Goal: Task Accomplishment & Management: Manage account settings

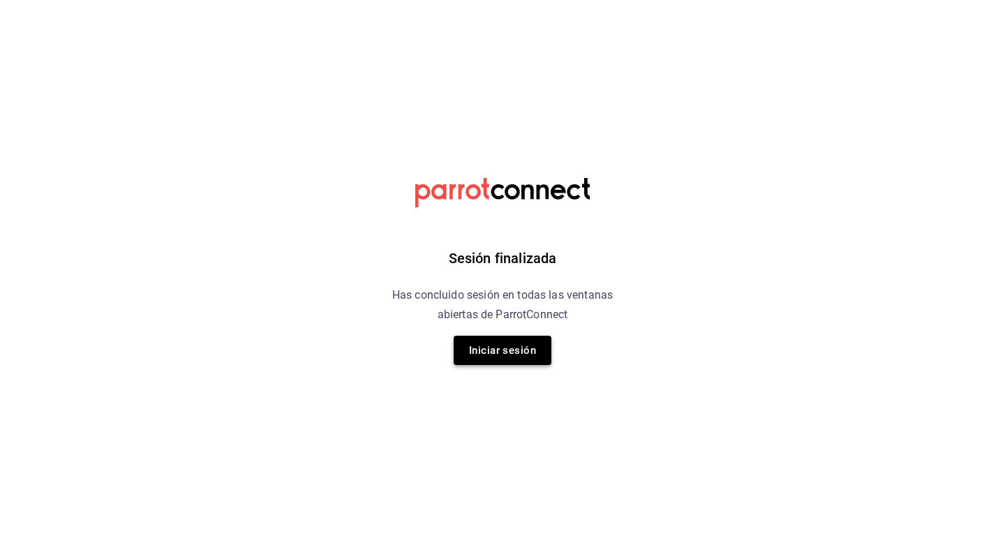
click at [486, 357] on button "Iniciar sesión" at bounding box center [503, 350] width 98 height 29
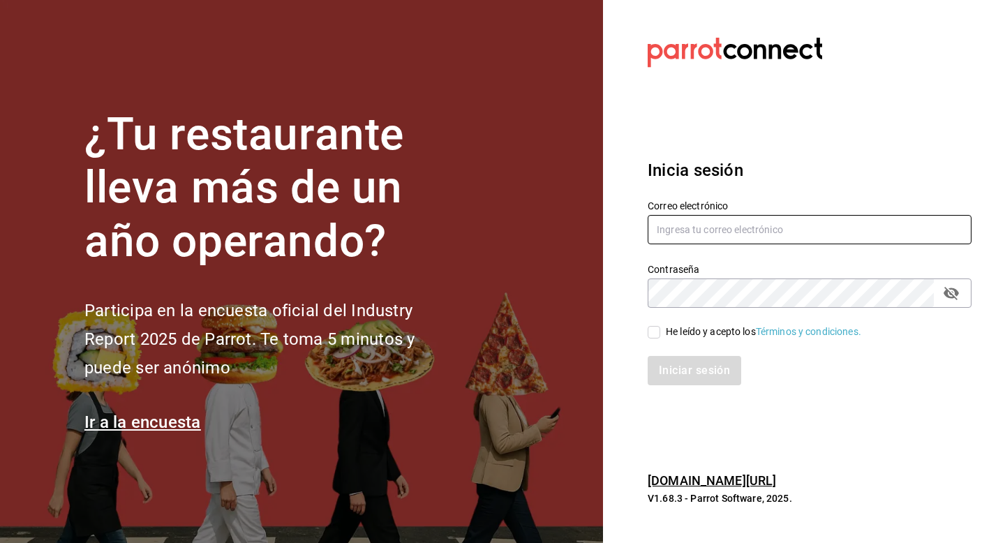
click at [726, 221] on input "text" at bounding box center [810, 229] width 324 height 29
type input "1saulcervera@gmail.com"
click at [652, 335] on input "He leído y acepto los Términos y condiciones." at bounding box center [654, 332] width 13 height 13
checkbox input "true"
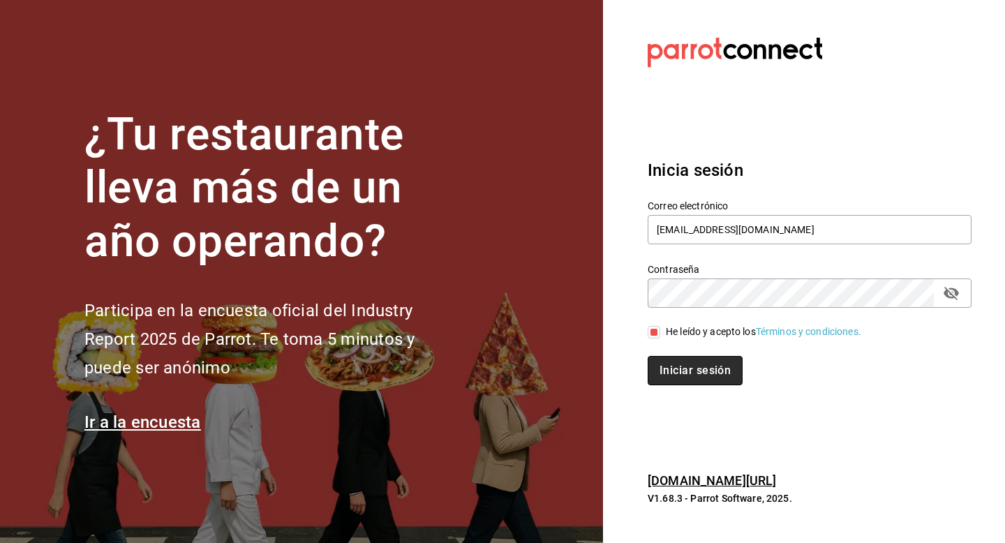
click at [669, 373] on button "Iniciar sesión" at bounding box center [695, 370] width 95 height 29
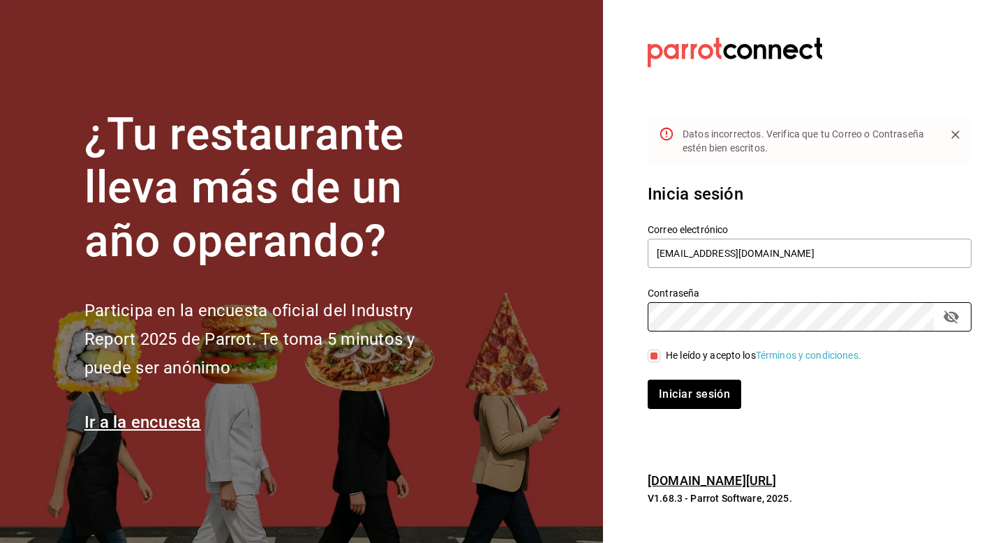
click at [648, 380] on button "Iniciar sesión" at bounding box center [695, 394] width 94 height 29
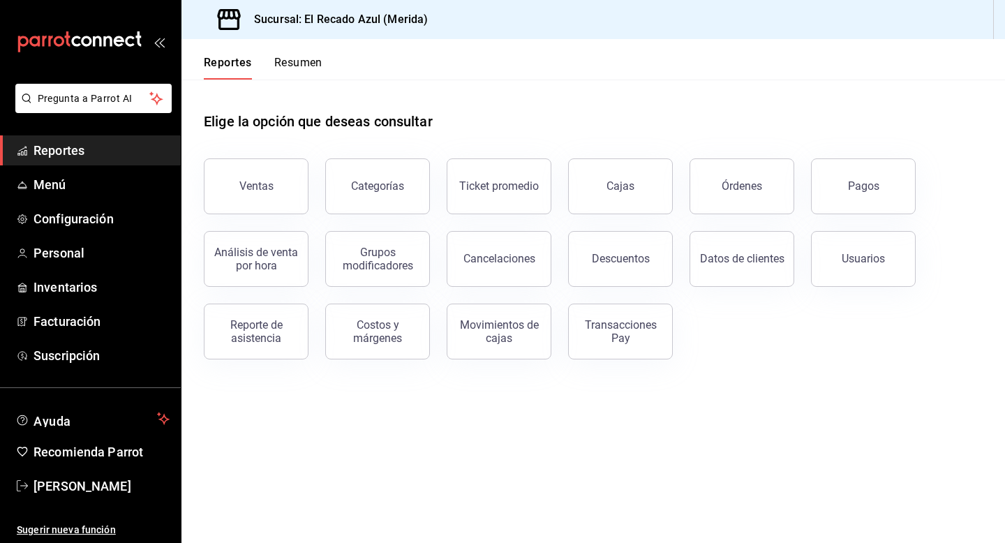
click at [42, 159] on span "Reportes" at bounding box center [101, 150] width 136 height 19
click at [278, 205] on button "Ventas" at bounding box center [256, 186] width 105 height 56
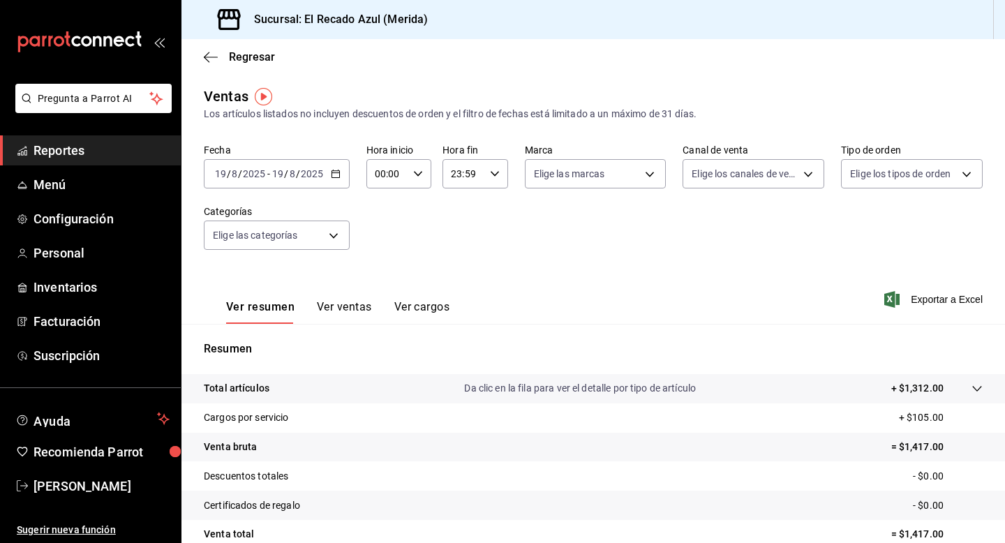
click at [287, 171] on div "[DATE] [DATE]" at bounding box center [297, 173] width 54 height 11
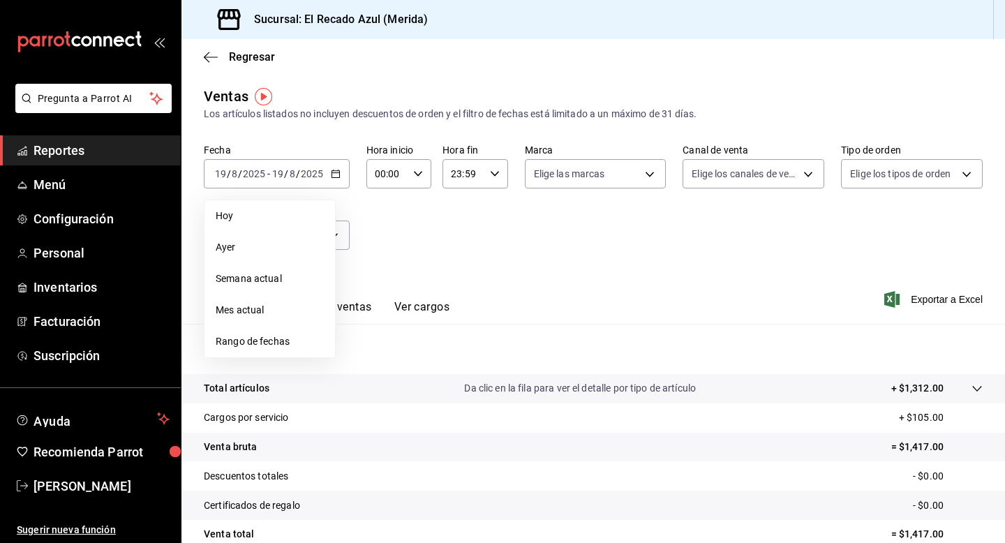
click at [639, 208] on div "Fecha [DATE] [DATE] - [DATE] [DATE] [DATE] [DATE] Semana actual Mes actual Rang…" at bounding box center [593, 205] width 779 height 123
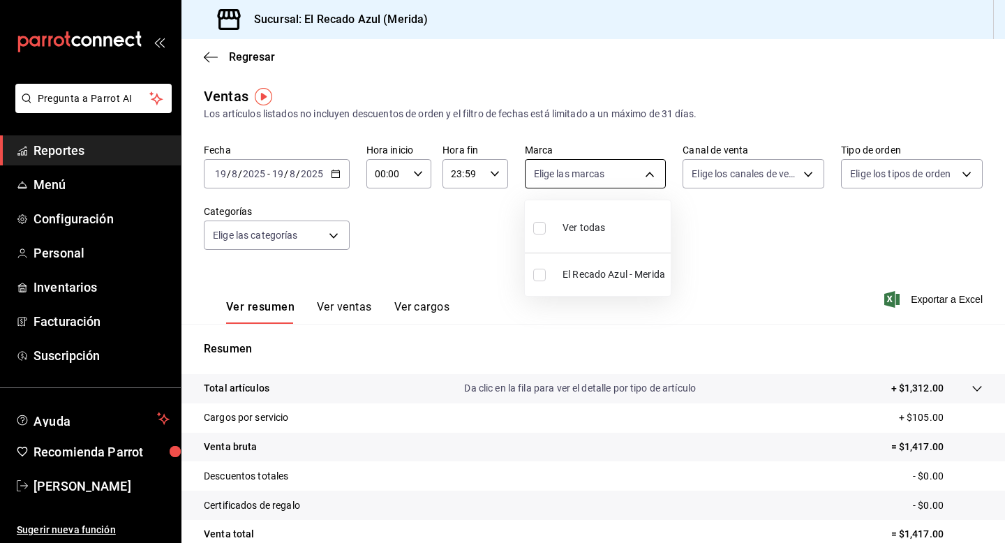
click at [591, 176] on body "Pregunta a Parrot AI Reportes Menú Configuración Personal Inventarios Facturaci…" at bounding box center [502, 271] width 1005 height 543
click at [539, 230] on input "checkbox" at bounding box center [539, 228] width 13 height 13
checkbox input "true"
type input "8a162147-6219-447d-8e35-7d96d456a97b"
checkbox input "true"
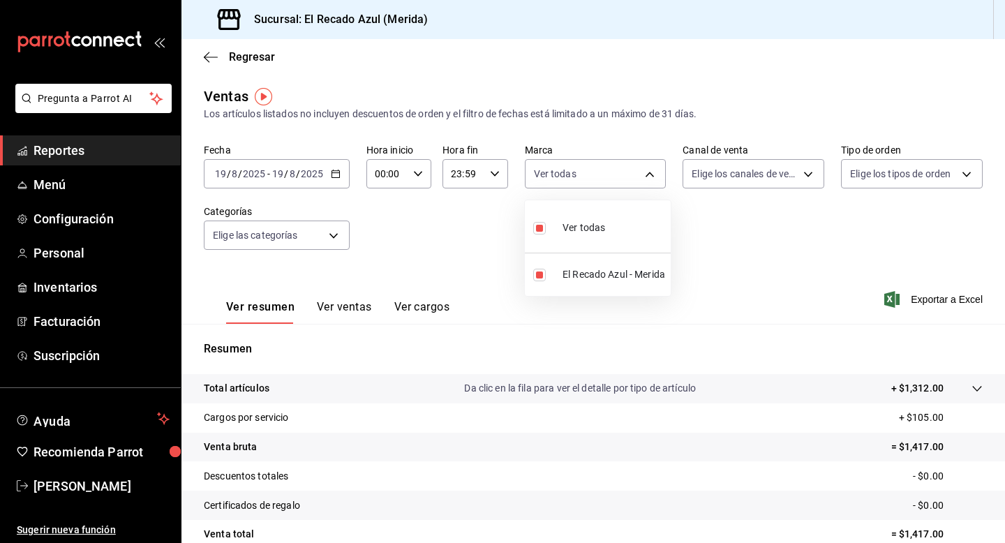
click at [715, 248] on div at bounding box center [502, 271] width 1005 height 543
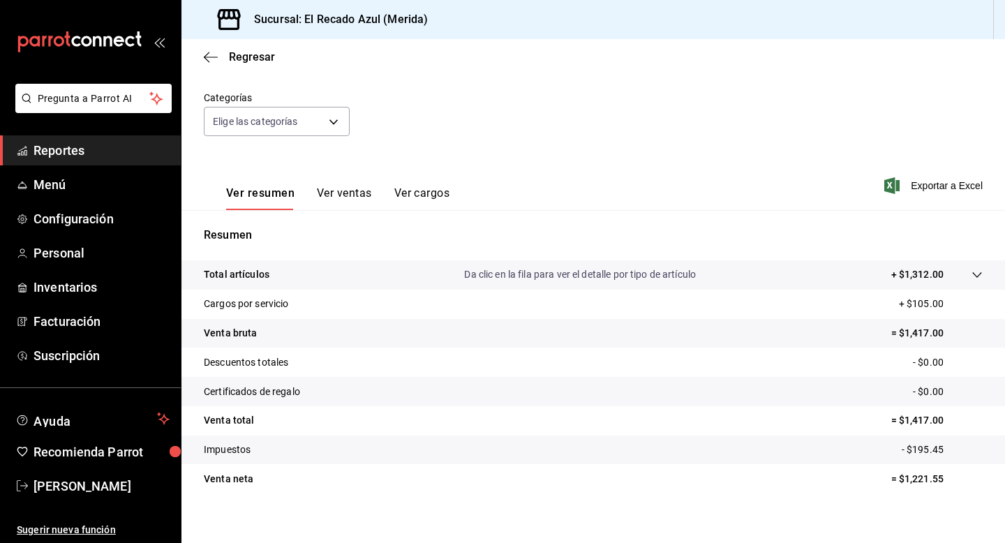
scroll to position [126, 0]
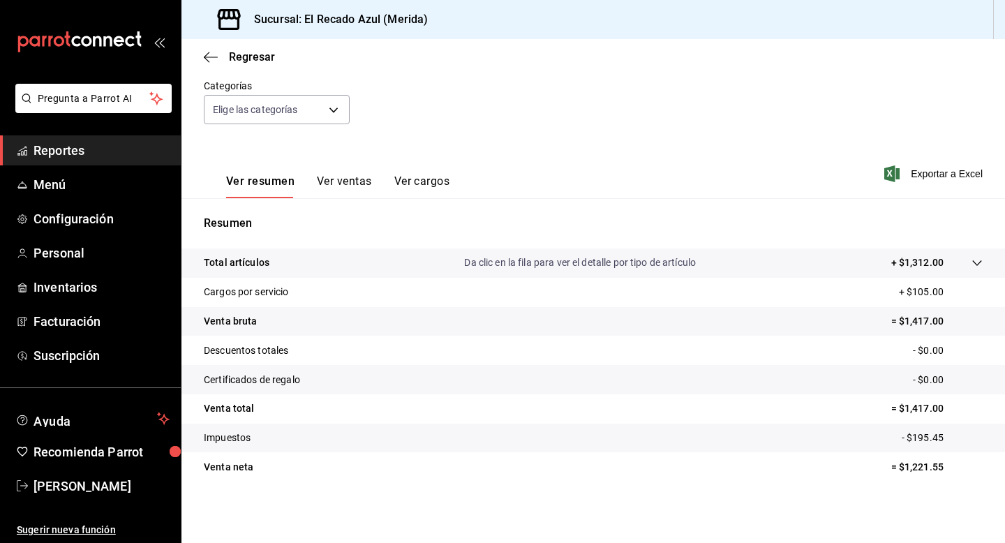
click at [468, 343] on tr "Descuentos totales - $0.00" at bounding box center [592, 350] width 823 height 29
click at [970, 258] on div at bounding box center [962, 262] width 39 height 15
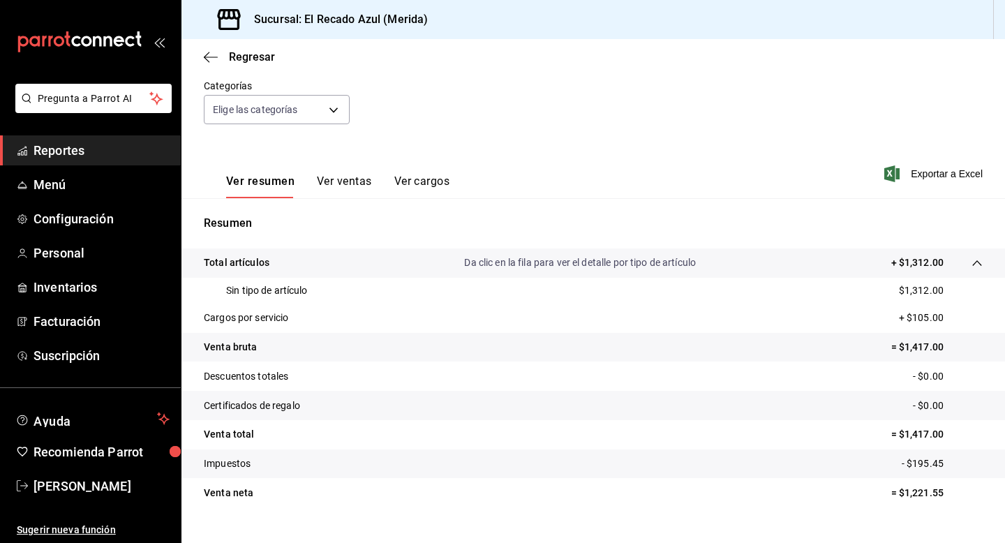
click at [971, 311] on p "+ $105.00" at bounding box center [941, 318] width 84 height 15
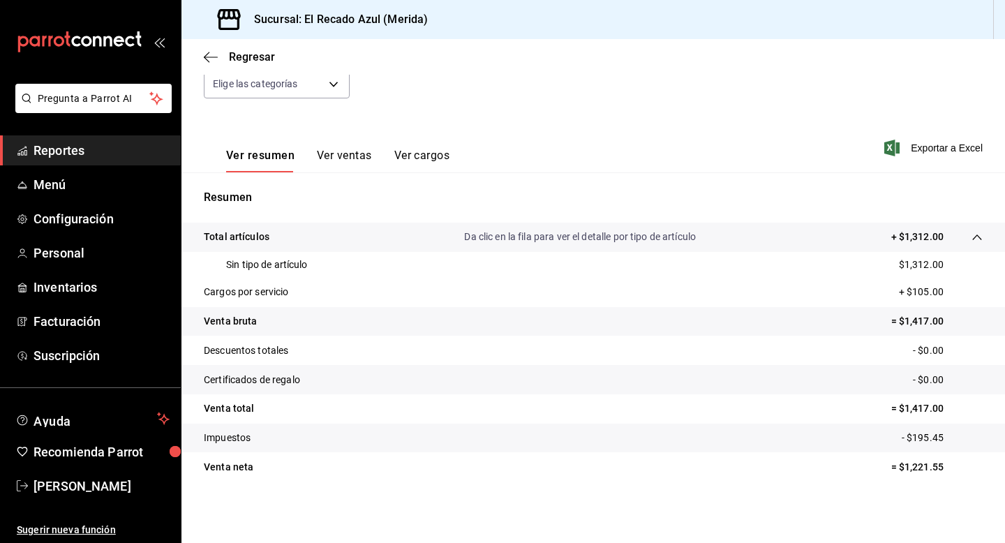
click at [350, 149] on button "Ver ventas" at bounding box center [344, 161] width 55 height 24
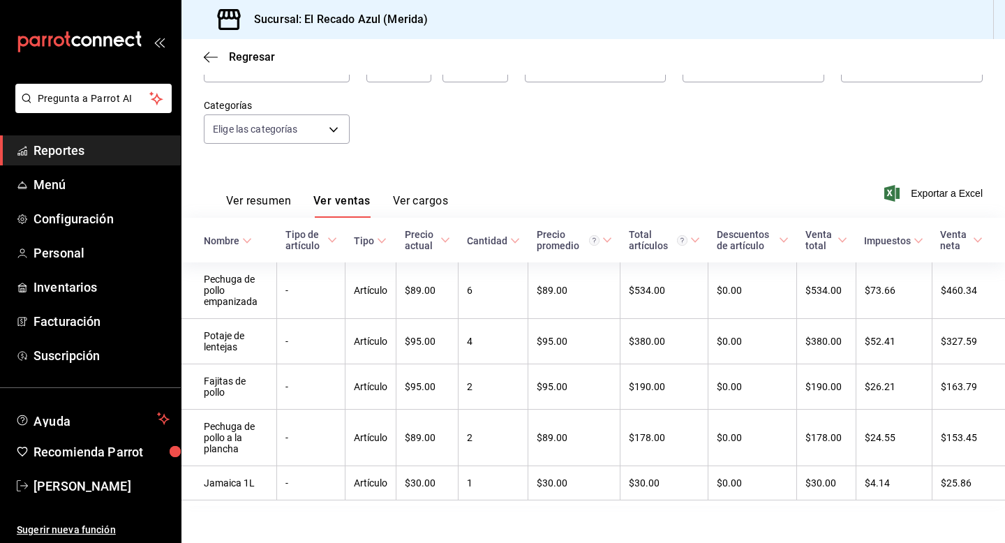
scroll to position [107, 0]
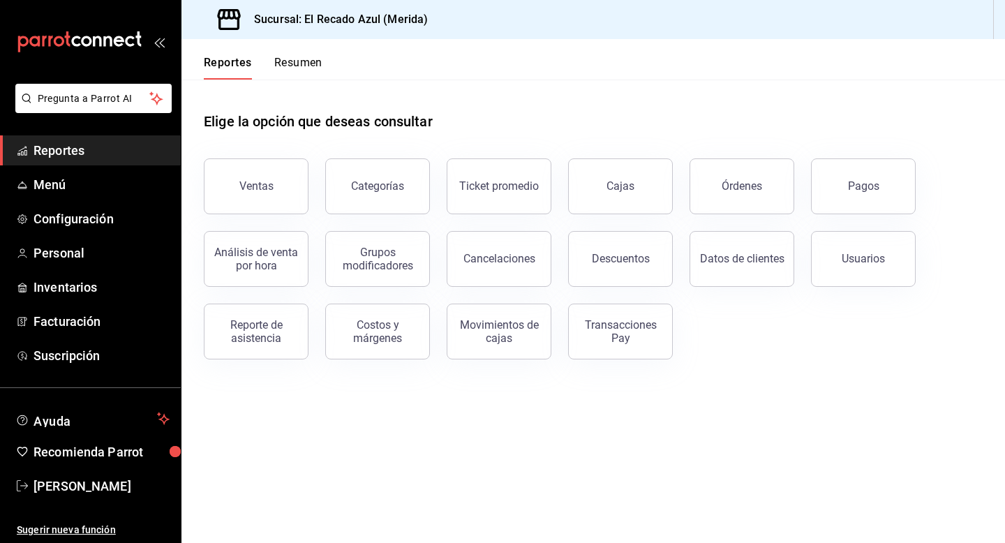
click at [154, 40] on icon "open_drawer_menu" at bounding box center [159, 41] width 11 height 11
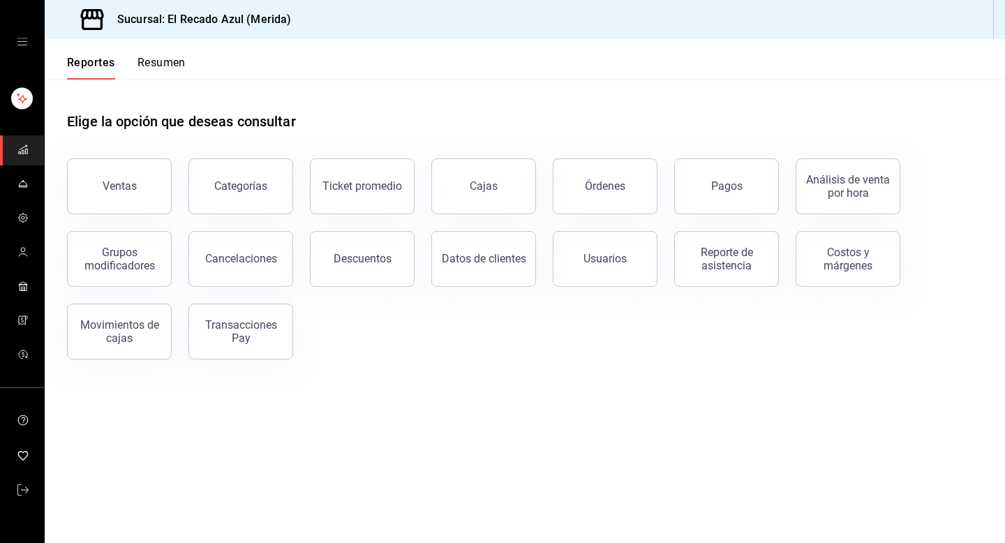
click at [89, 68] on button "Reportes" at bounding box center [91, 68] width 48 height 24
click at [149, 62] on button "Resumen" at bounding box center [161, 68] width 48 height 24
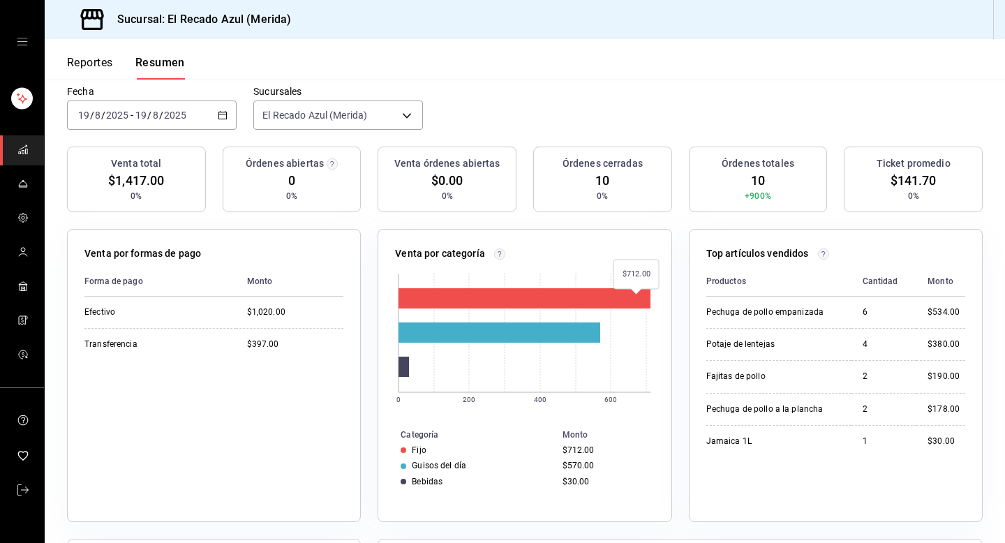
scroll to position [100, 0]
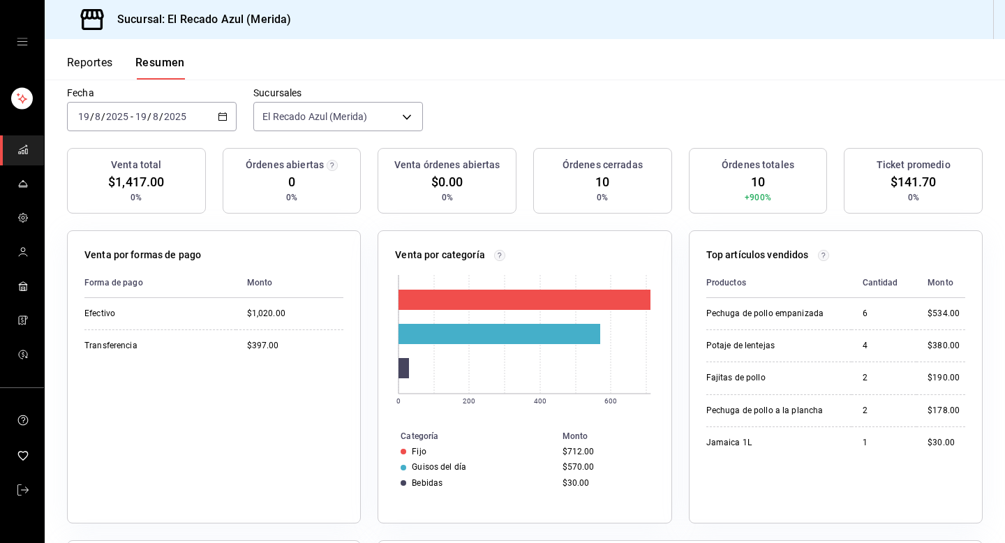
click at [471, 189] on div "Venta órdenes abiertas $0.00 0%" at bounding box center [447, 181] width 139 height 66
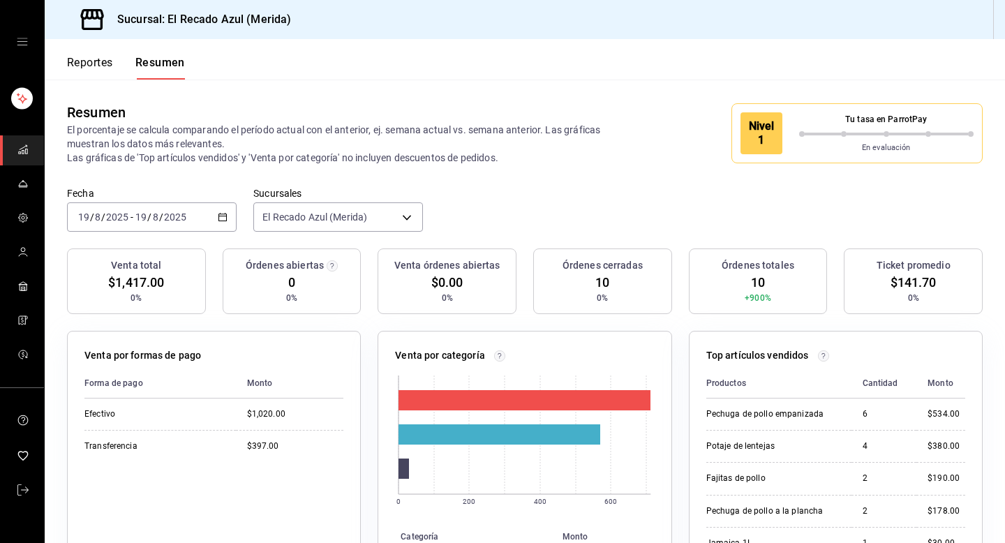
click at [898, 119] on p "Tu tasa en ParrotPay" at bounding box center [886, 119] width 175 height 13
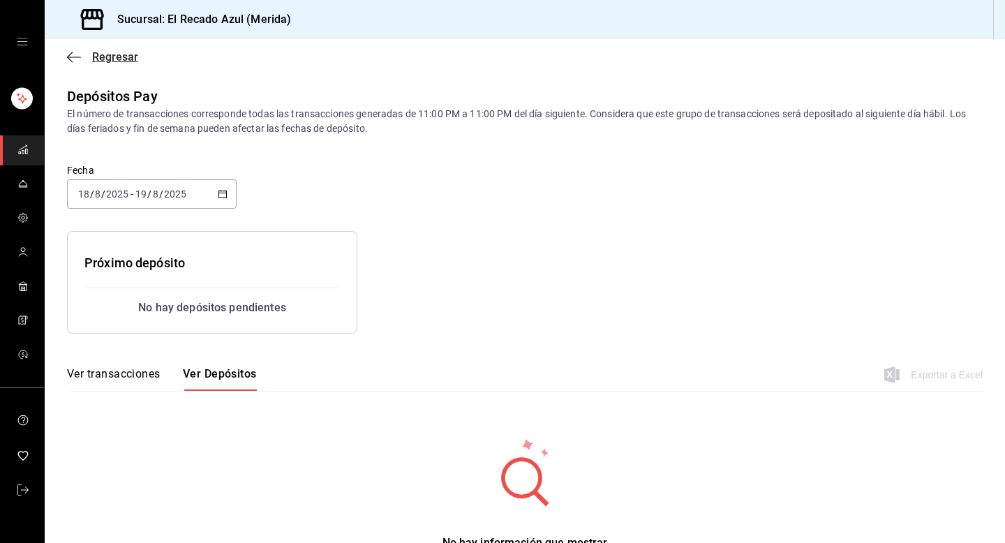
click at [73, 54] on icon "button" at bounding box center [74, 57] width 14 height 13
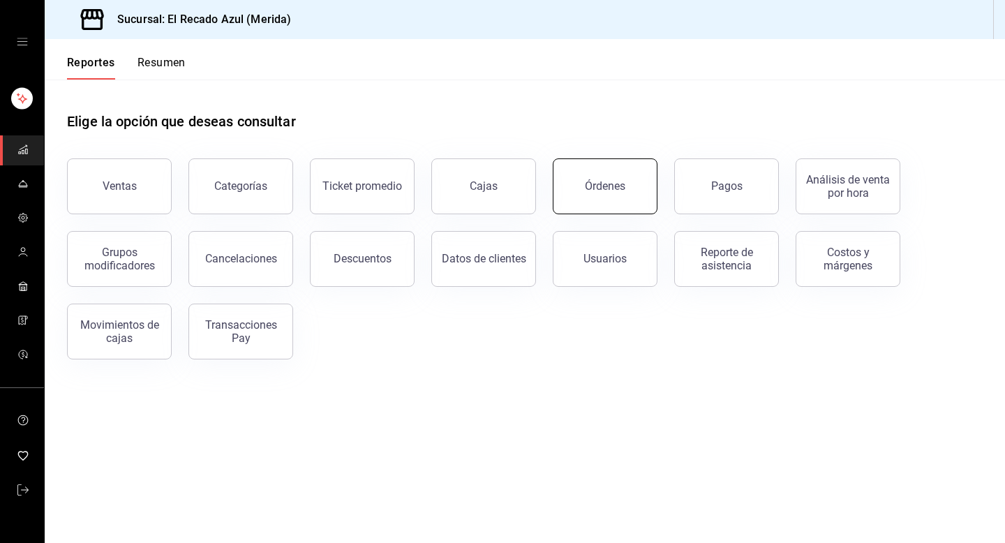
click at [597, 205] on button "Órdenes" at bounding box center [605, 186] width 105 height 56
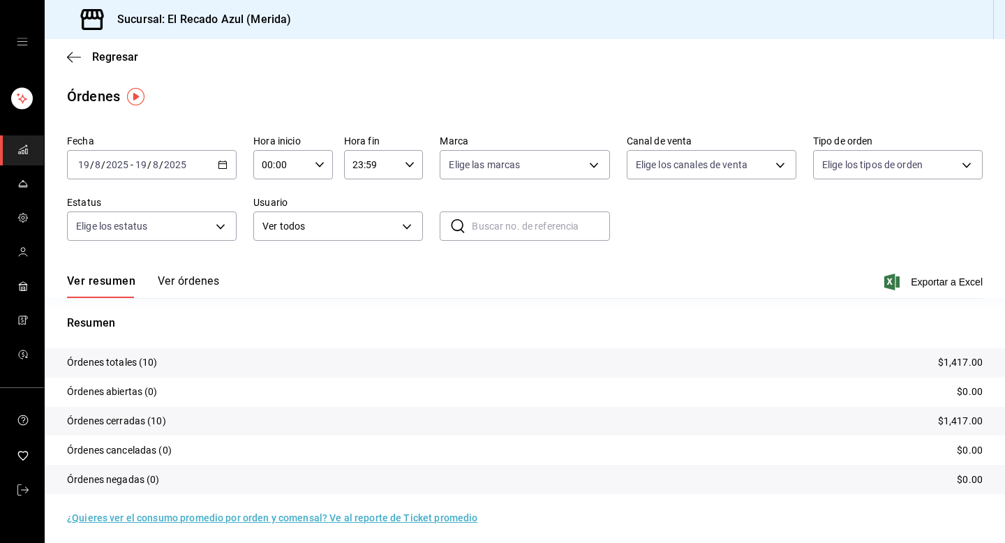
scroll to position [5, 0]
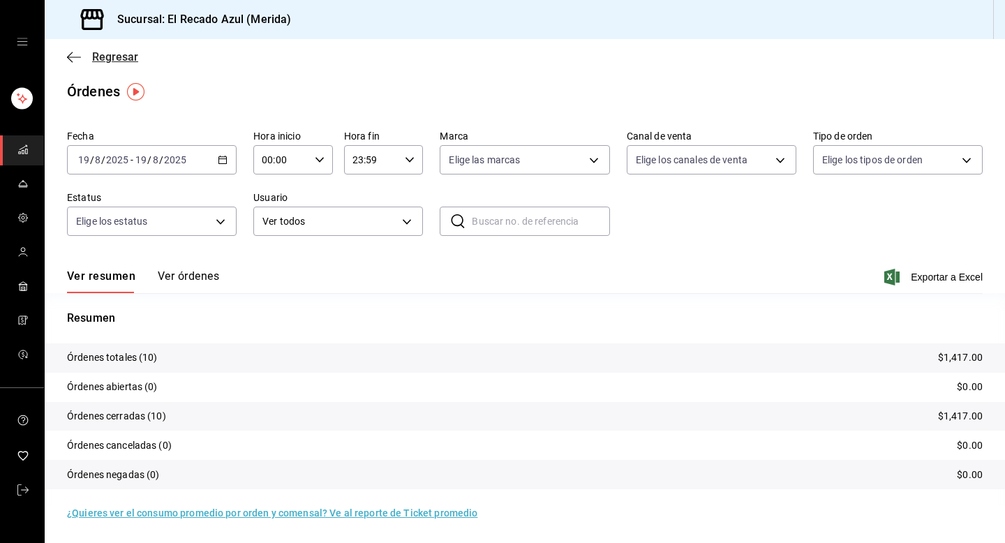
click at [80, 57] on icon "button" at bounding box center [74, 57] width 14 height 1
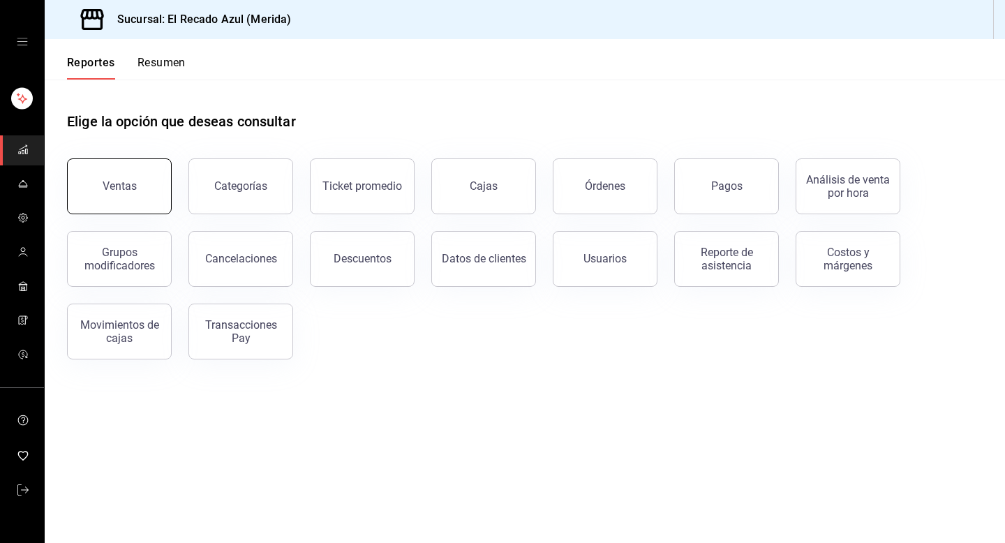
click at [141, 188] on button "Ventas" at bounding box center [119, 186] width 105 height 56
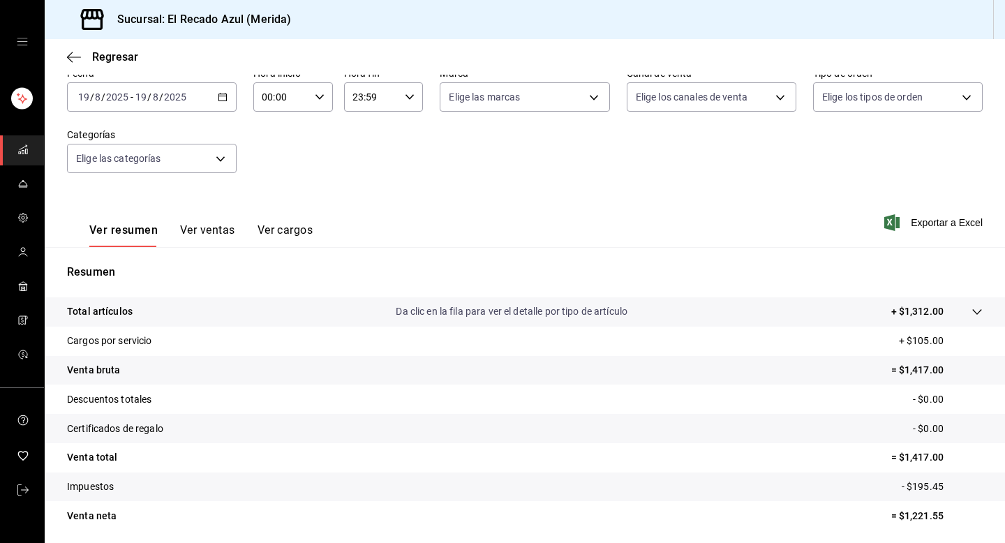
scroll to position [126, 0]
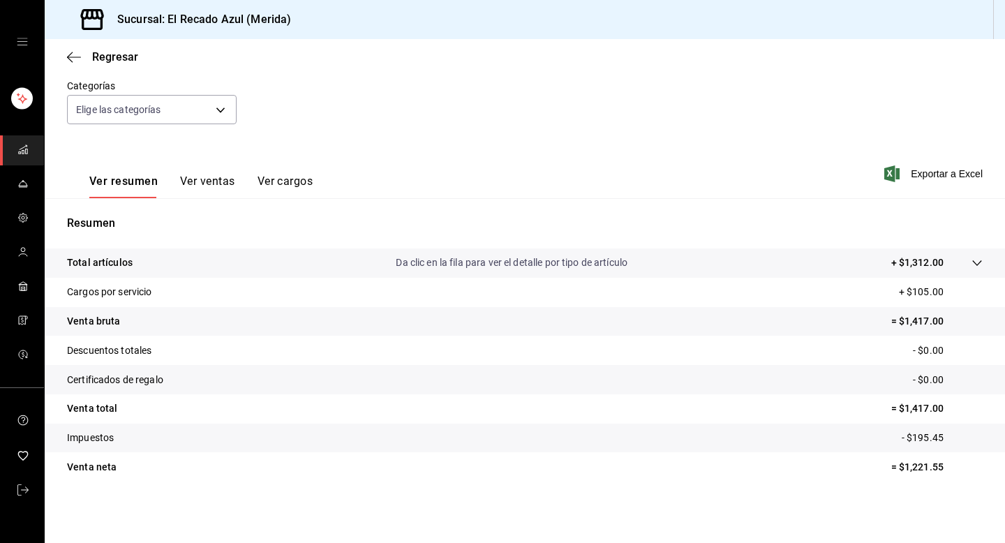
click at [927, 293] on p "+ $105.00" at bounding box center [941, 292] width 84 height 15
click at [925, 259] on p "+ $1,312.00" at bounding box center [917, 262] width 52 height 15
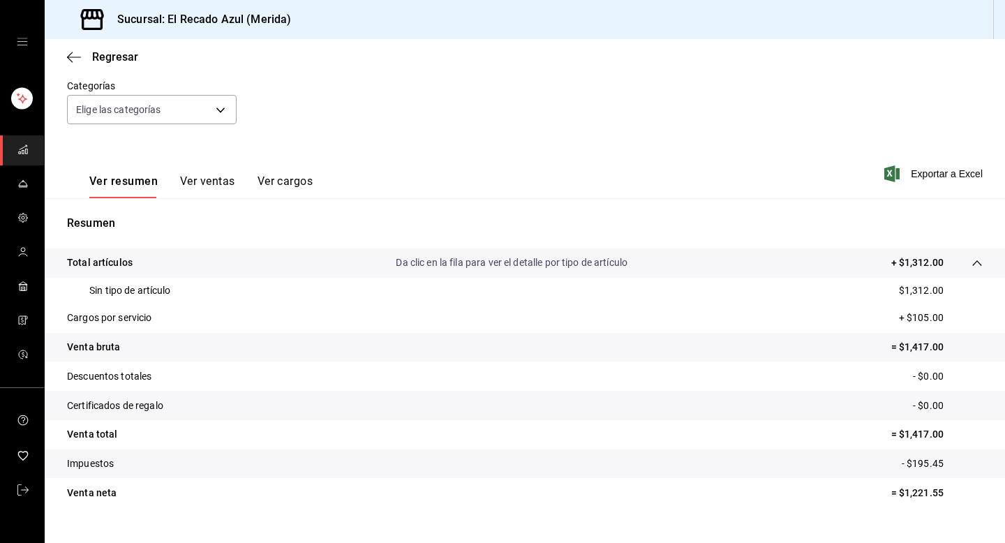
click at [927, 290] on p "$1,312.00" at bounding box center [921, 290] width 45 height 15
click at [976, 261] on icon at bounding box center [976, 263] width 9 height 6
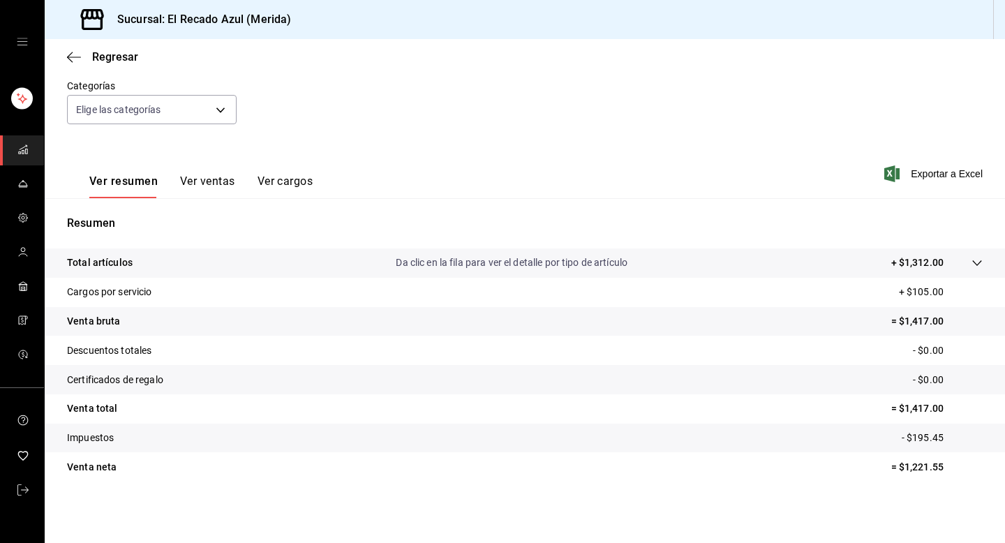
click at [934, 292] on p "+ $105.00" at bounding box center [941, 292] width 84 height 15
click at [952, 297] on p "+ $105.00" at bounding box center [941, 292] width 84 height 15
click at [943, 287] on p "+ $105.00" at bounding box center [941, 292] width 84 height 15
click at [943, 292] on p "+ $105.00" at bounding box center [941, 292] width 84 height 15
click at [949, 322] on p "= $1,417.00" at bounding box center [936, 321] width 91 height 15
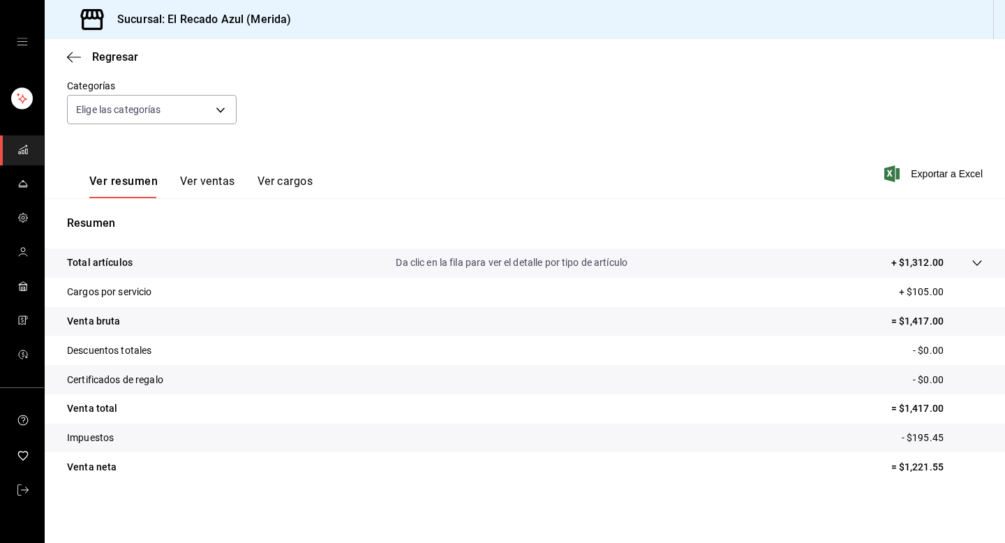
click at [917, 322] on p "= $1,417.00" at bounding box center [936, 321] width 91 height 15
click at [952, 431] on p "- $195.45" at bounding box center [942, 438] width 81 height 15
click at [27, 223] on span "mailbox folders" at bounding box center [22, 218] width 11 height 19
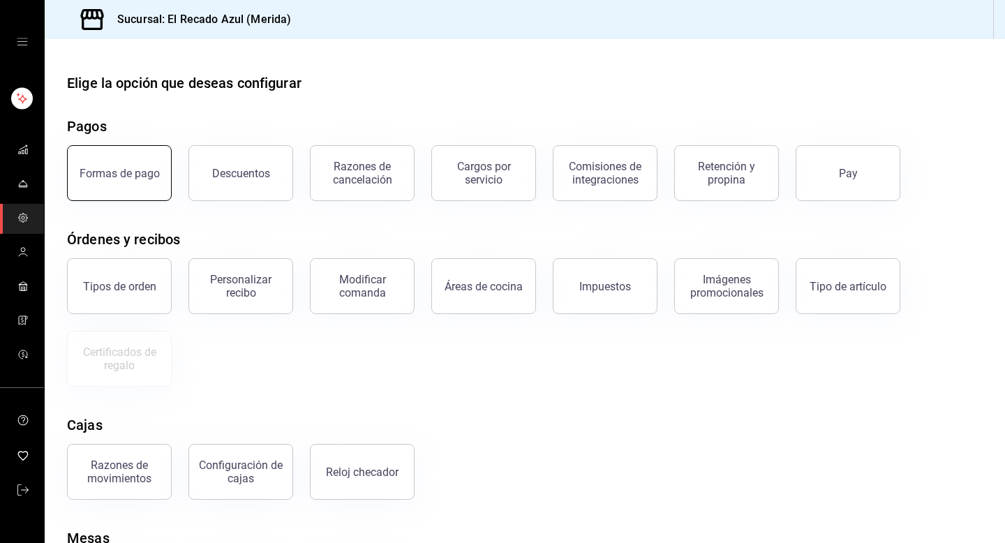
click at [149, 179] on div "Formas de pago" at bounding box center [120, 173] width 80 height 13
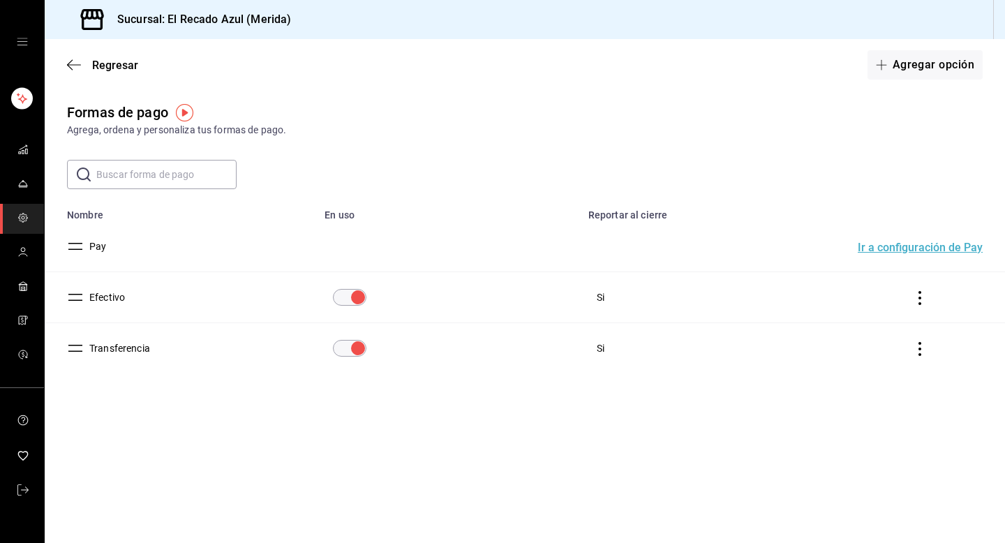
click at [66, 66] on div "Regresar Agregar opción" at bounding box center [525, 65] width 960 height 52
click at [69, 66] on icon "button" at bounding box center [74, 65] width 14 height 13
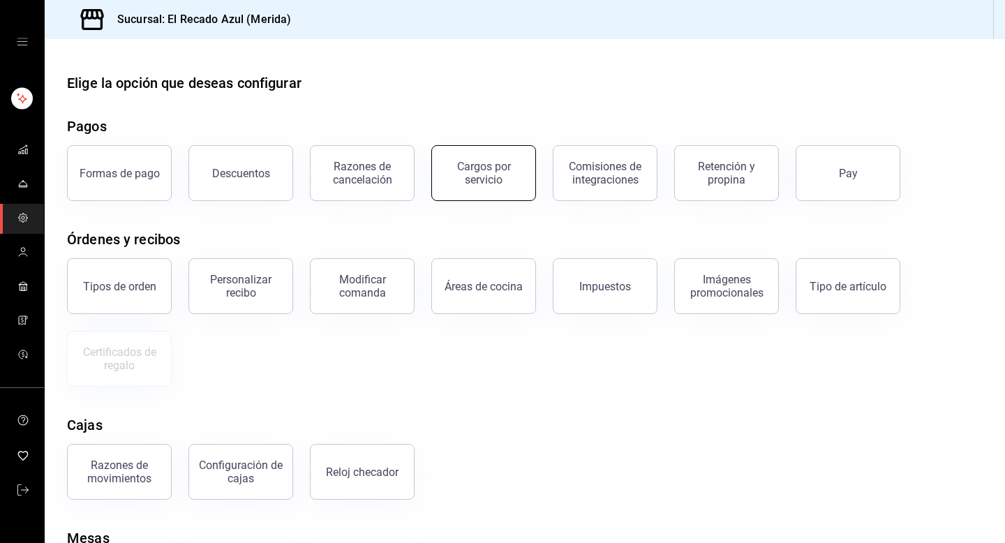
click at [528, 168] on button "Cargos por servicio" at bounding box center [483, 173] width 105 height 56
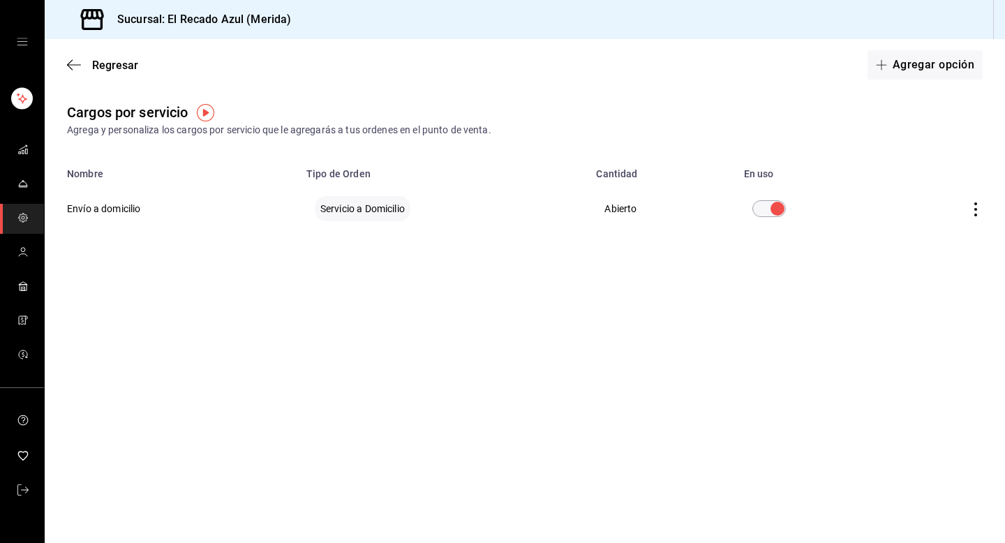
click at [204, 106] on img "button" at bounding box center [205, 112] width 17 height 17
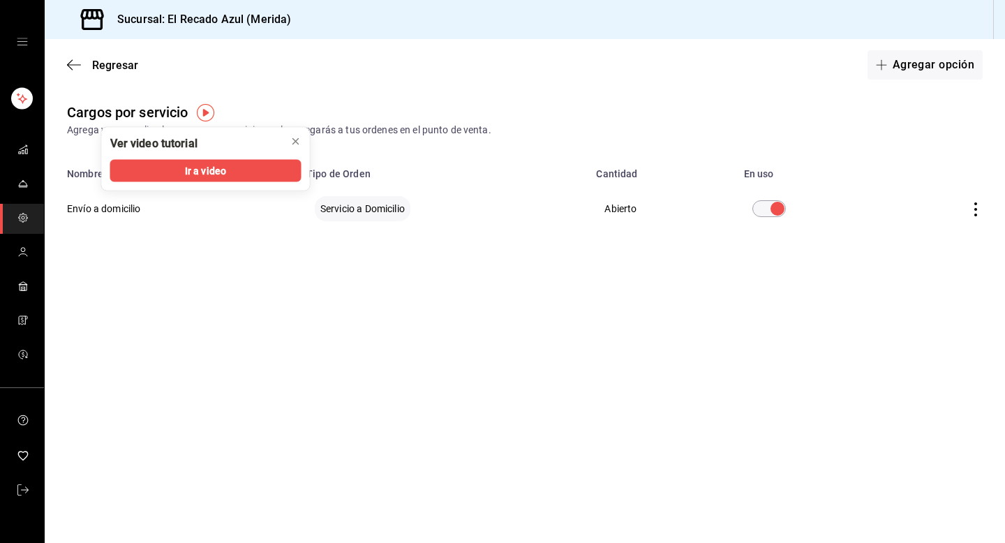
click at [230, 186] on div "Ir a video" at bounding box center [206, 175] width 208 height 31
click at [247, 178] on button "Ir a video" at bounding box center [205, 171] width 191 height 22
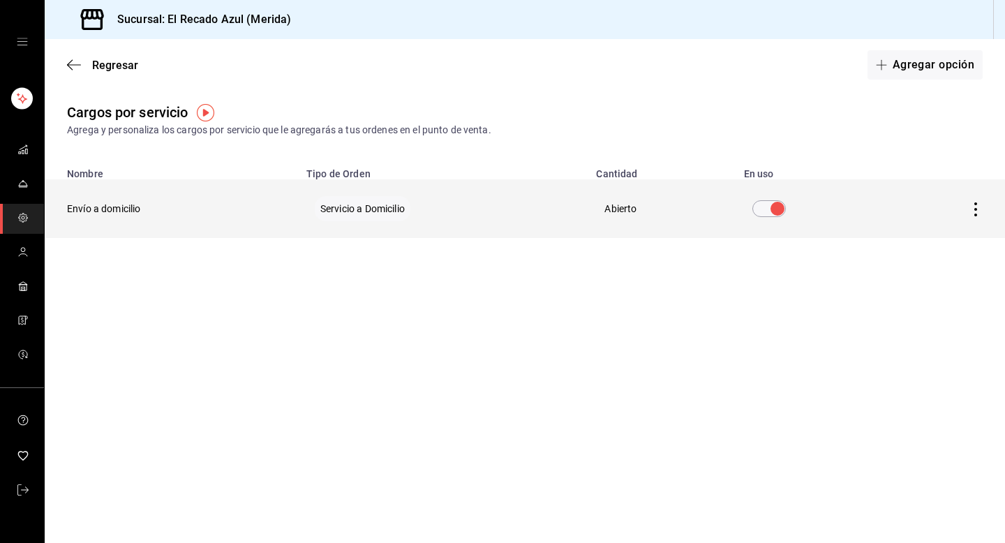
click at [973, 209] on icon "actions" at bounding box center [976, 209] width 14 height 14
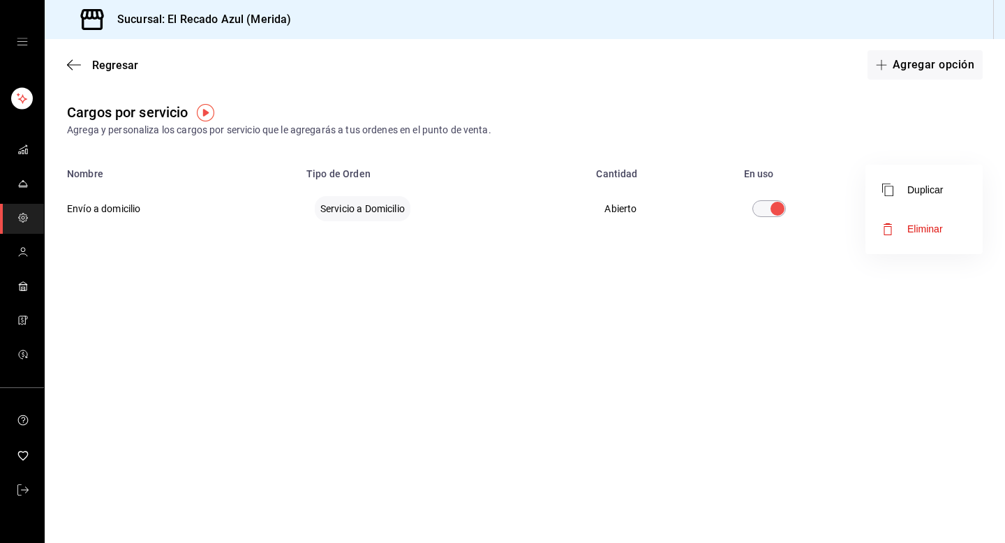
click at [692, 313] on div at bounding box center [502, 271] width 1005 height 543
click at [73, 61] on icon "button" at bounding box center [74, 65] width 14 height 13
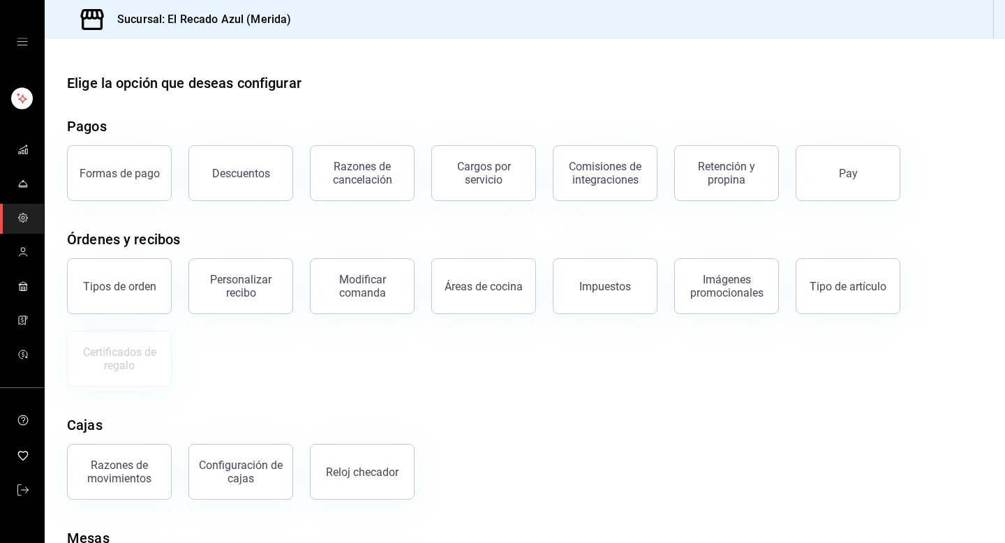
click at [28, 50] on div "mailbox folders" at bounding box center [22, 42] width 44 height 84
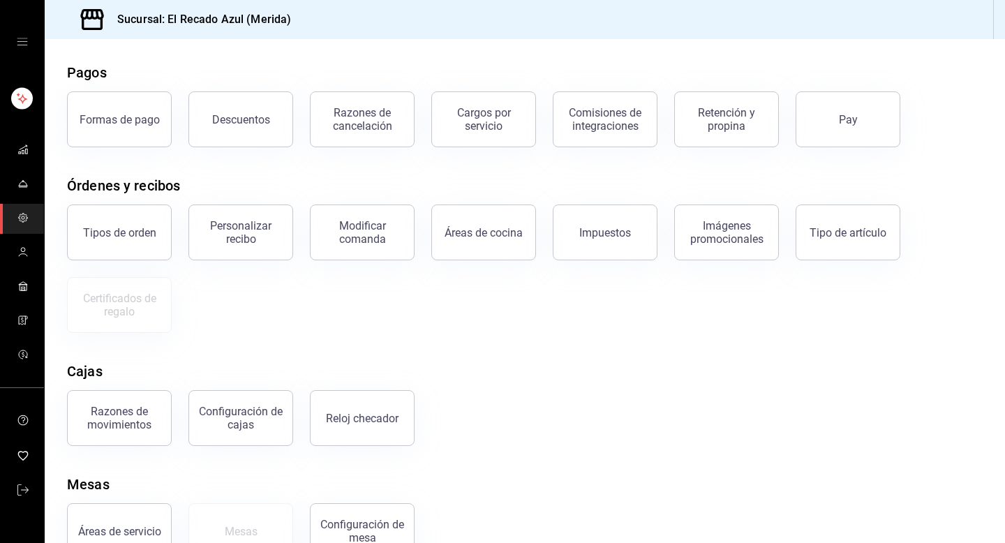
scroll to position [92, 0]
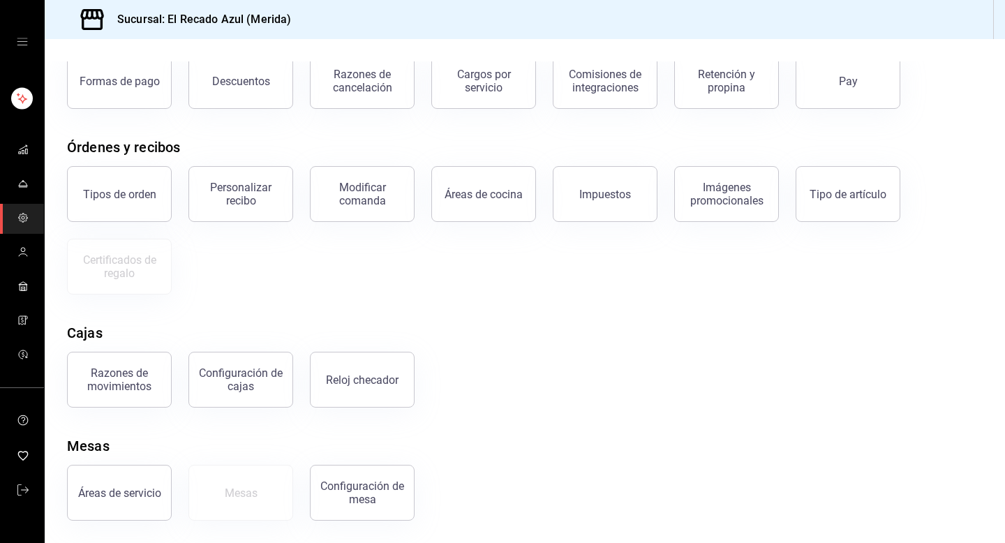
click at [24, 220] on icon "mailbox folders" at bounding box center [23, 218] width 8 height 8
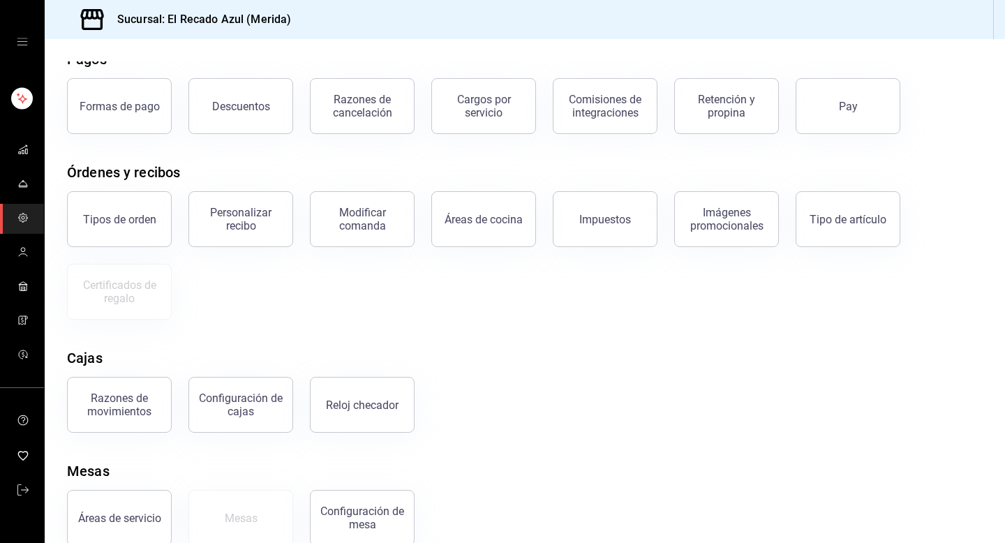
scroll to position [65, 0]
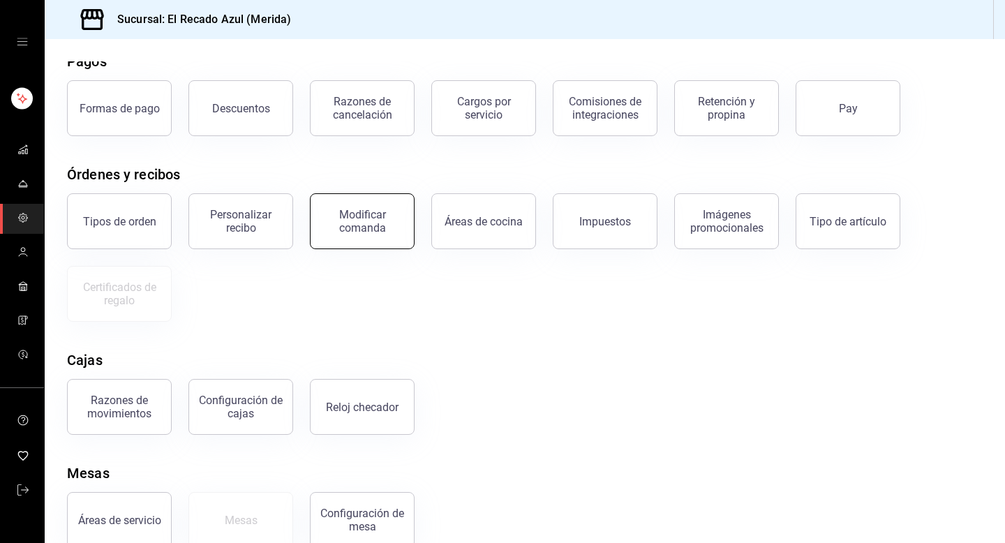
click at [390, 244] on button "Modificar comanda" at bounding box center [362, 221] width 105 height 56
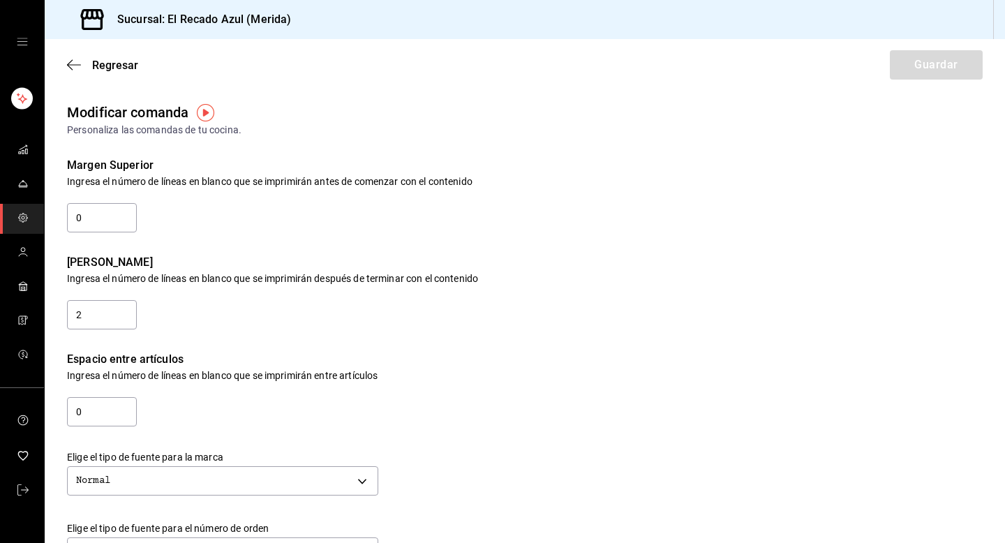
click at [62, 63] on div "Regresar Guardar" at bounding box center [525, 65] width 960 height 52
click at [70, 63] on icon "button" at bounding box center [74, 65] width 14 height 13
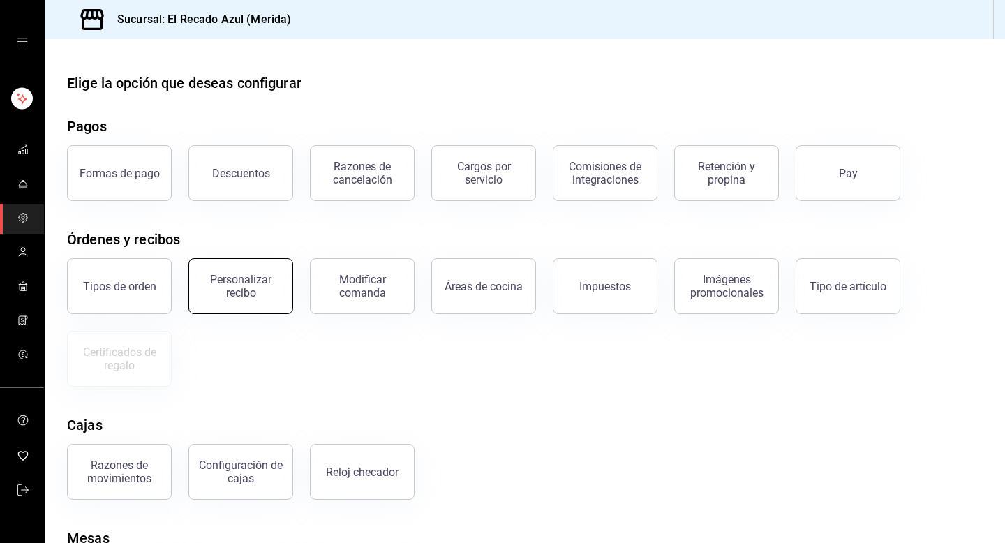
click at [253, 288] on div "Personalizar recibo" at bounding box center [240, 286] width 87 height 27
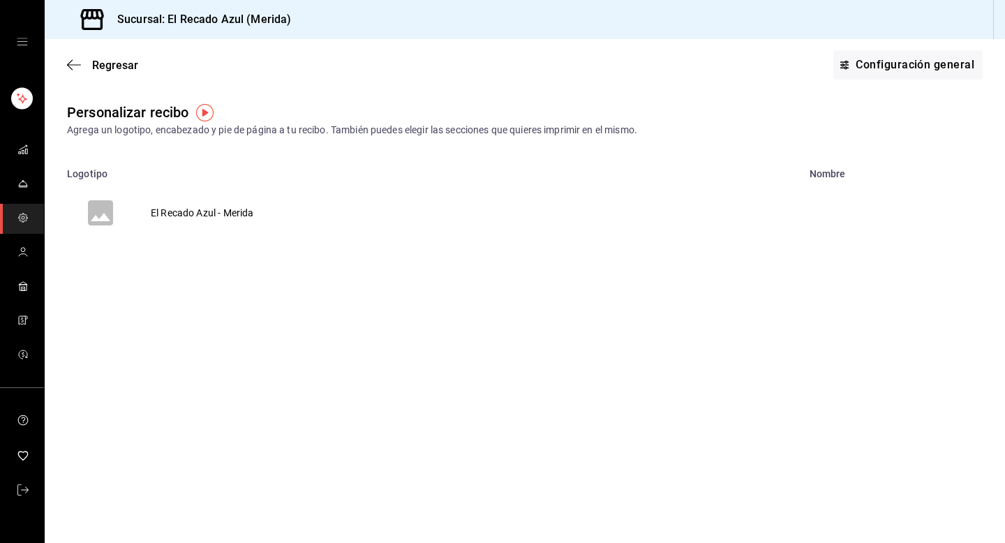
click at [227, 216] on td "El Recado Azul - Merida" at bounding box center [202, 212] width 136 height 67
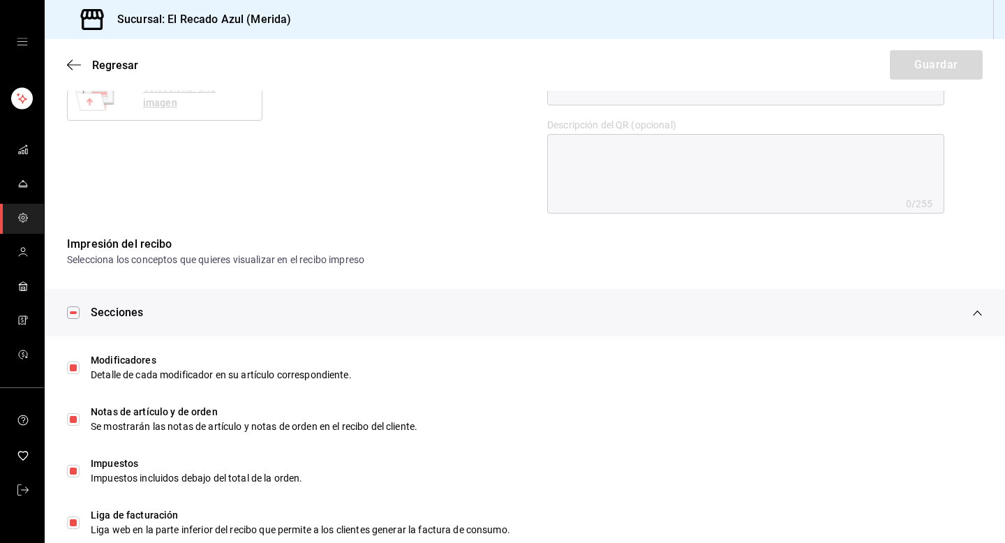
scroll to position [635, 0]
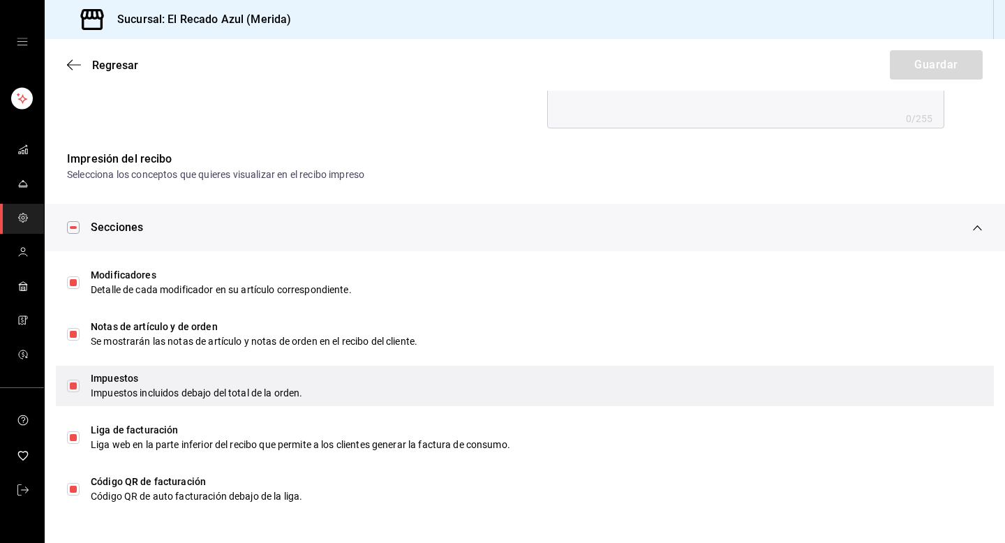
click at [70, 388] on input "checkbox" at bounding box center [73, 386] width 13 height 13
checkbox input "false"
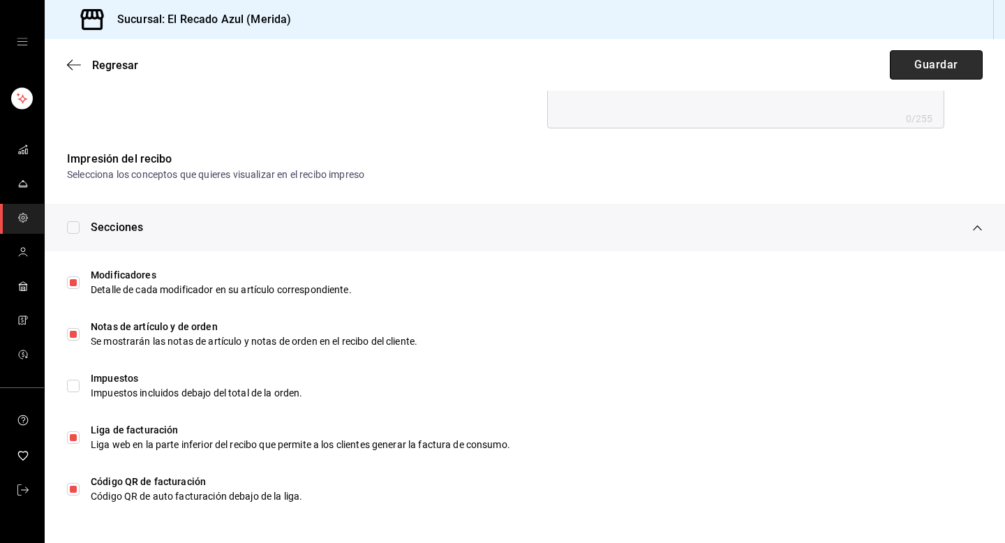
click at [959, 70] on button "Guardar" at bounding box center [936, 64] width 93 height 29
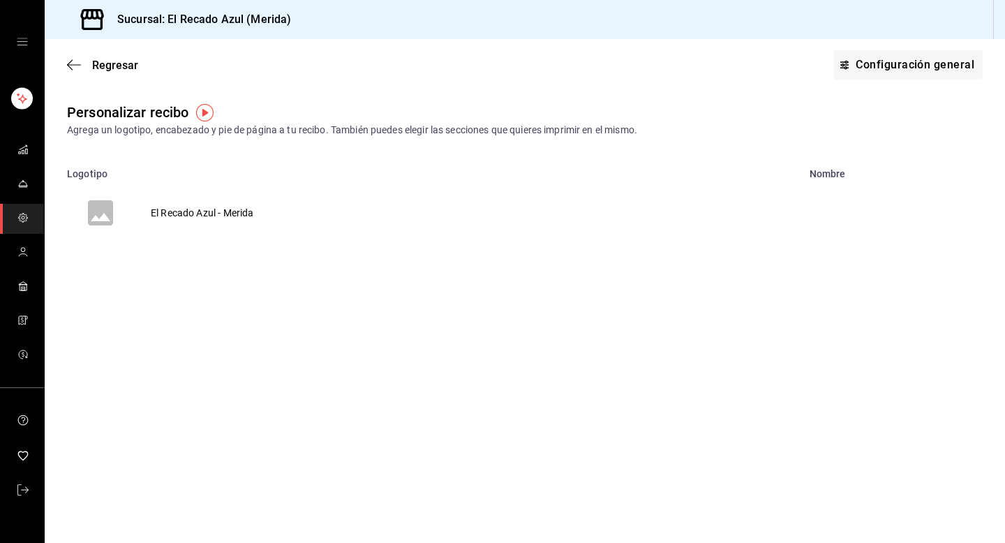
click at [201, 112] on img "button" at bounding box center [204, 112] width 17 height 17
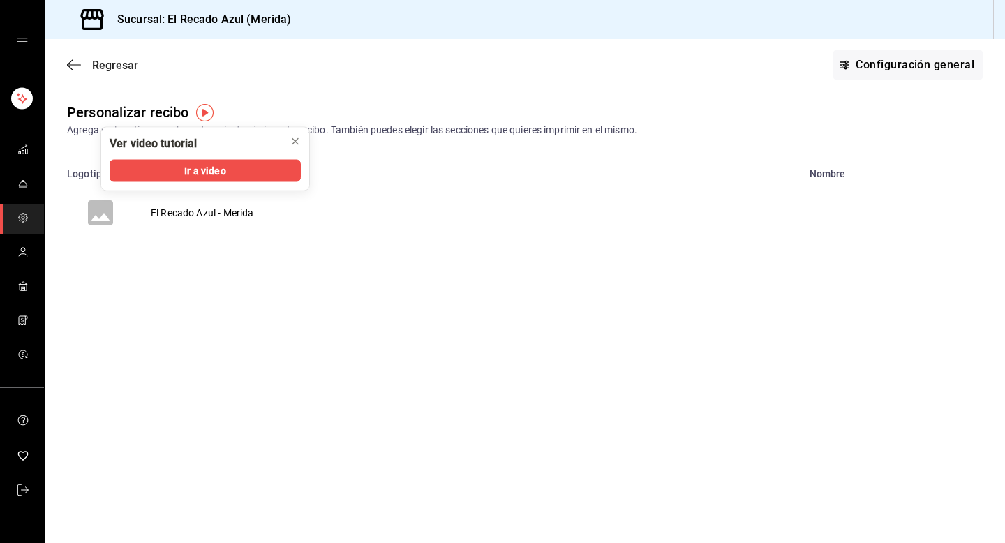
click at [79, 64] on icon "button" at bounding box center [74, 64] width 14 height 1
